Goal: Entertainment & Leisure: Consume media (video, audio)

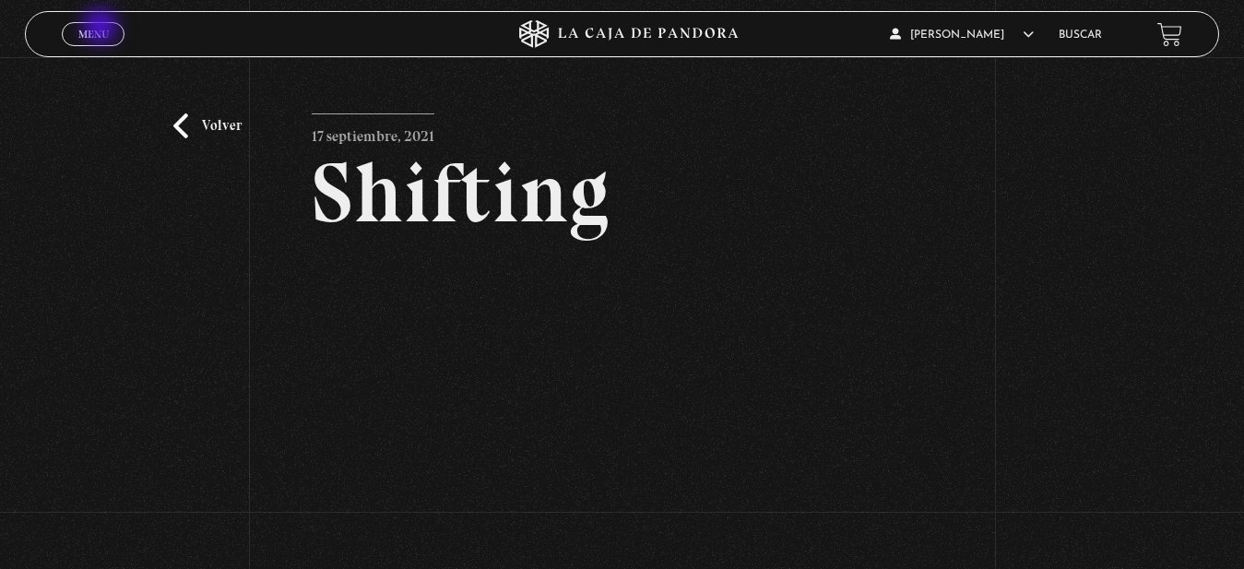
click at [104, 30] on span "Menu" at bounding box center [93, 34] width 30 height 11
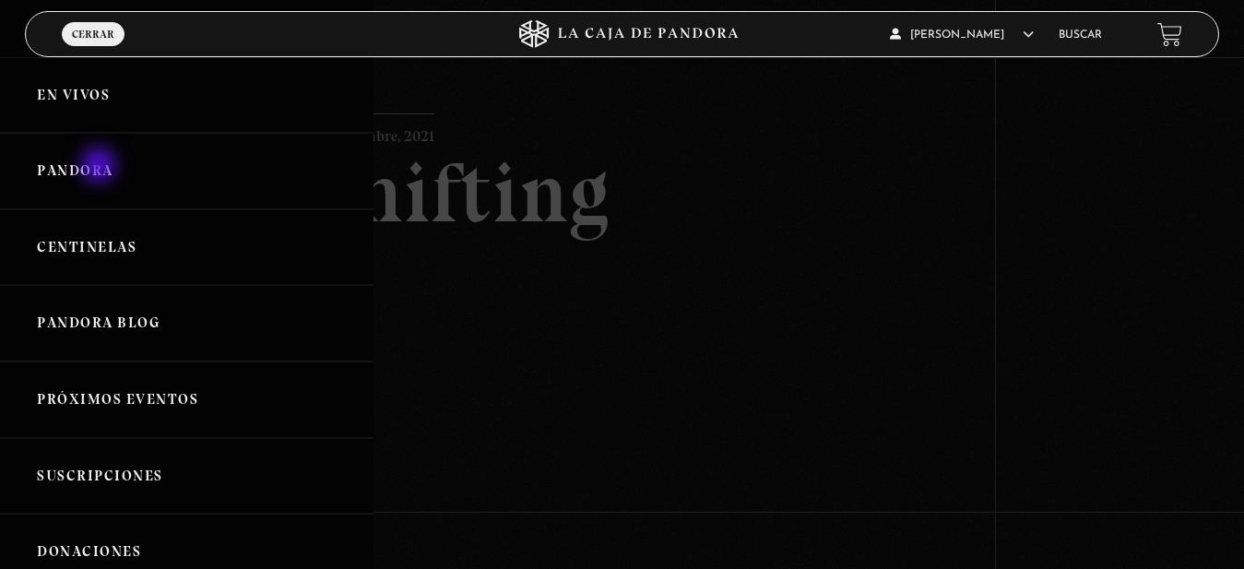
click at [100, 170] on link "Pandora" at bounding box center [187, 171] width 374 height 77
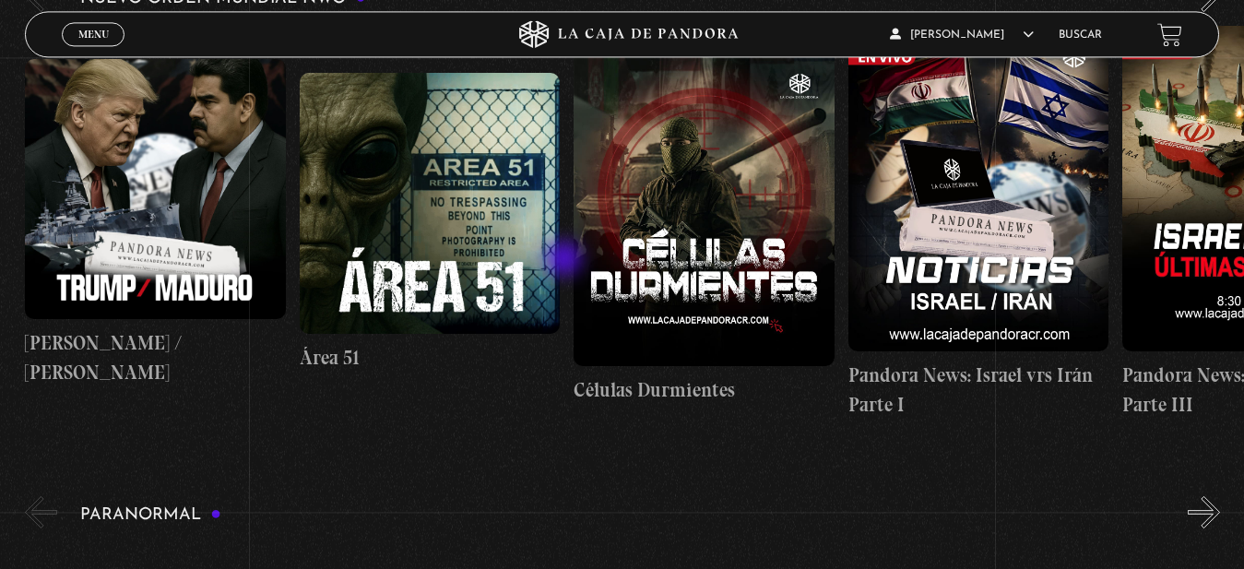
scroll to position [376, 0]
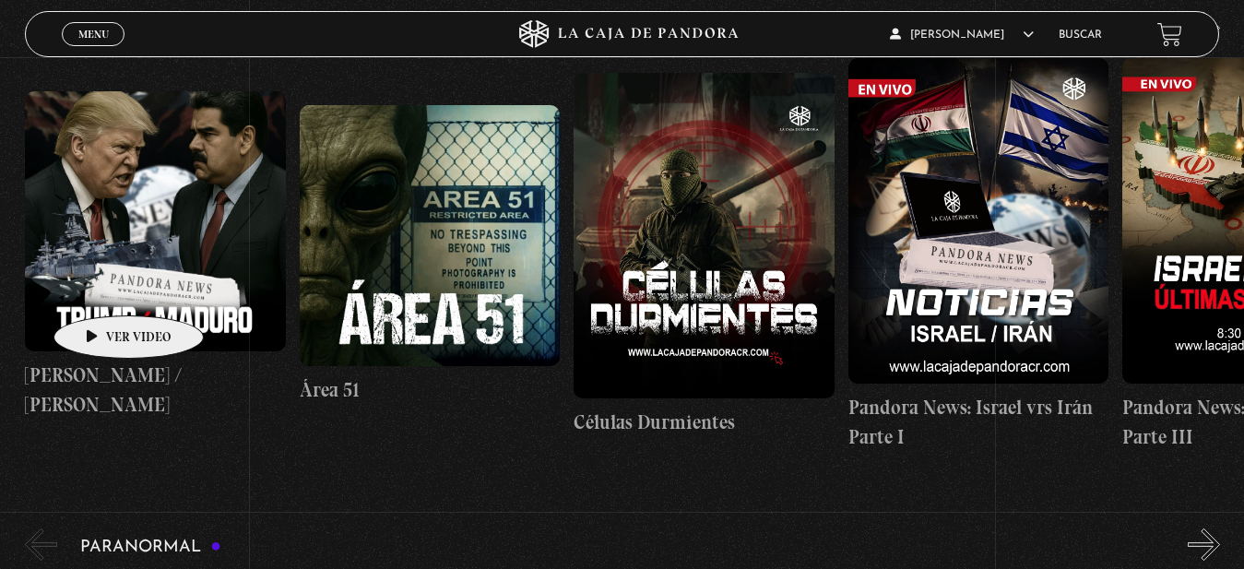
click at [100, 288] on figure at bounding box center [155, 221] width 261 height 261
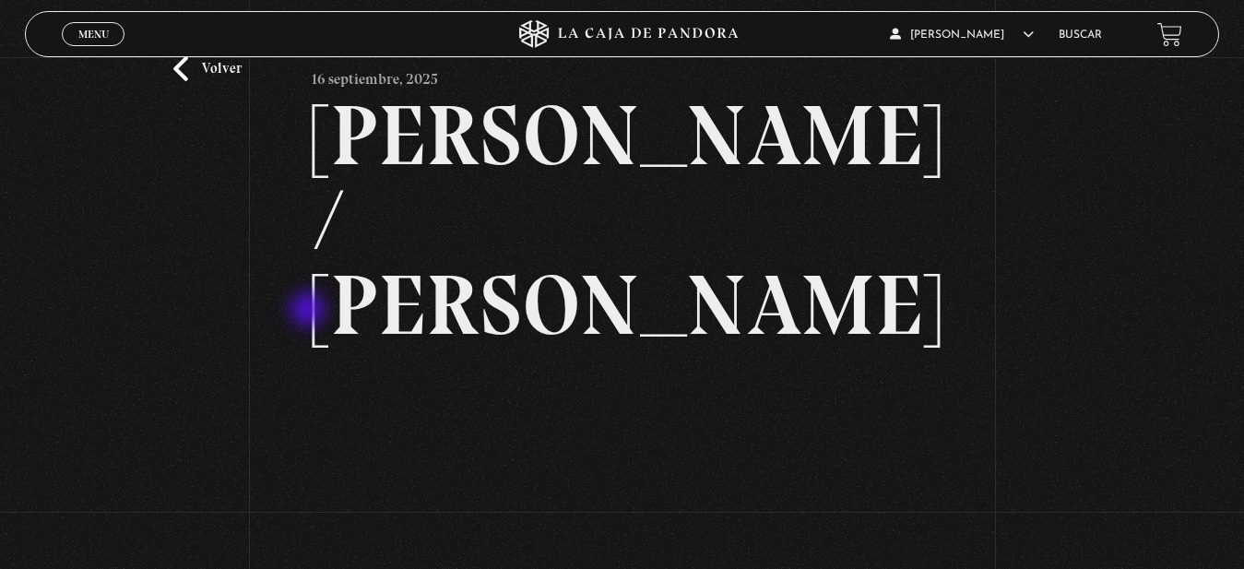
scroll to position [94, 0]
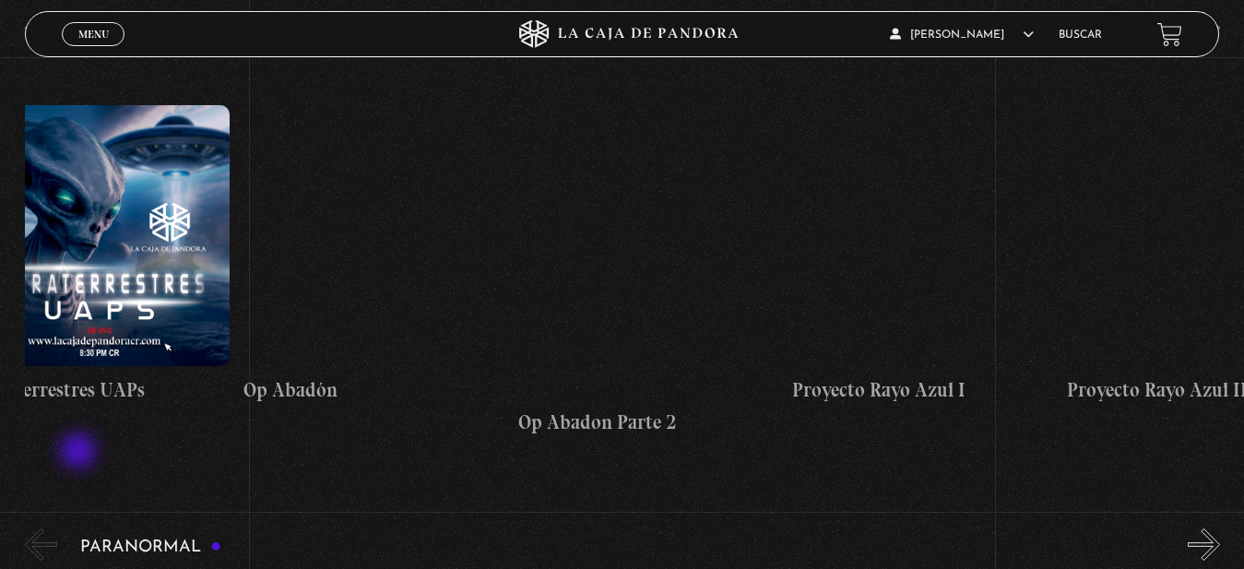
scroll to position [0, 7275]
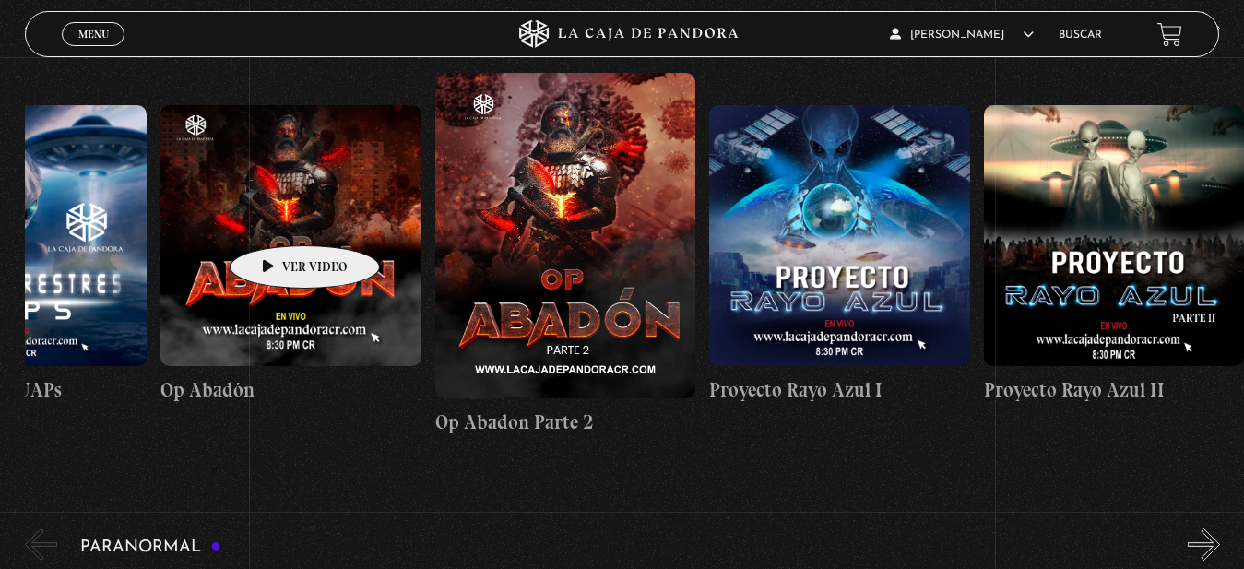
click at [276, 218] on figure at bounding box center [290, 235] width 261 height 261
